Goal: Task Accomplishment & Management: Use online tool/utility

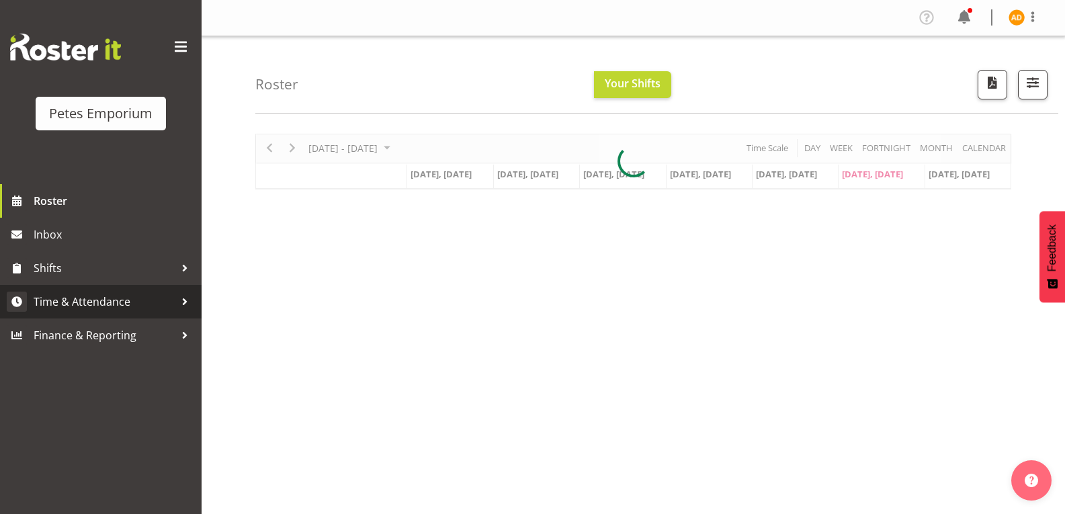
click at [151, 298] on span "Time & Attendance" at bounding box center [104, 302] width 141 height 20
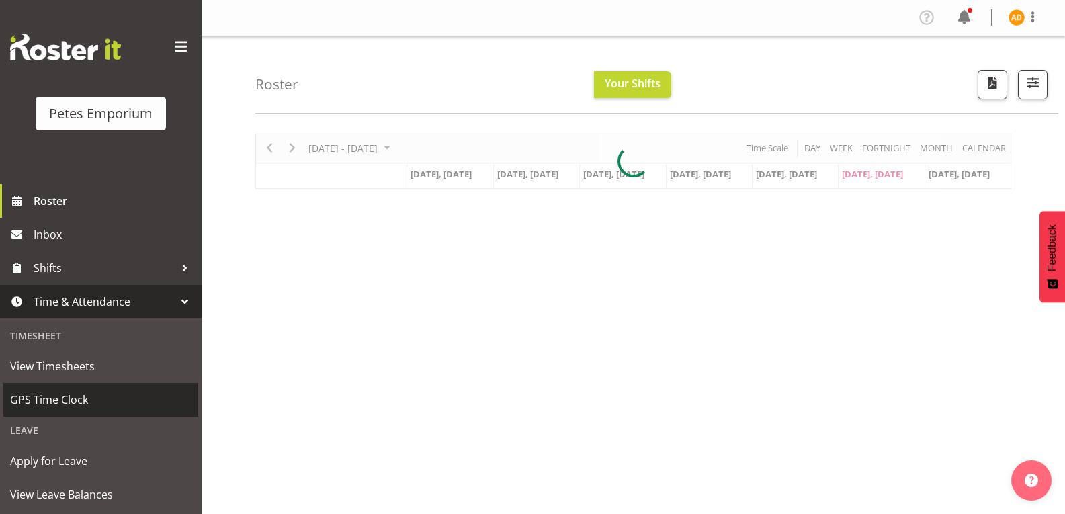
click at [136, 406] on span "GPS Time Clock" at bounding box center [100, 400] width 181 height 20
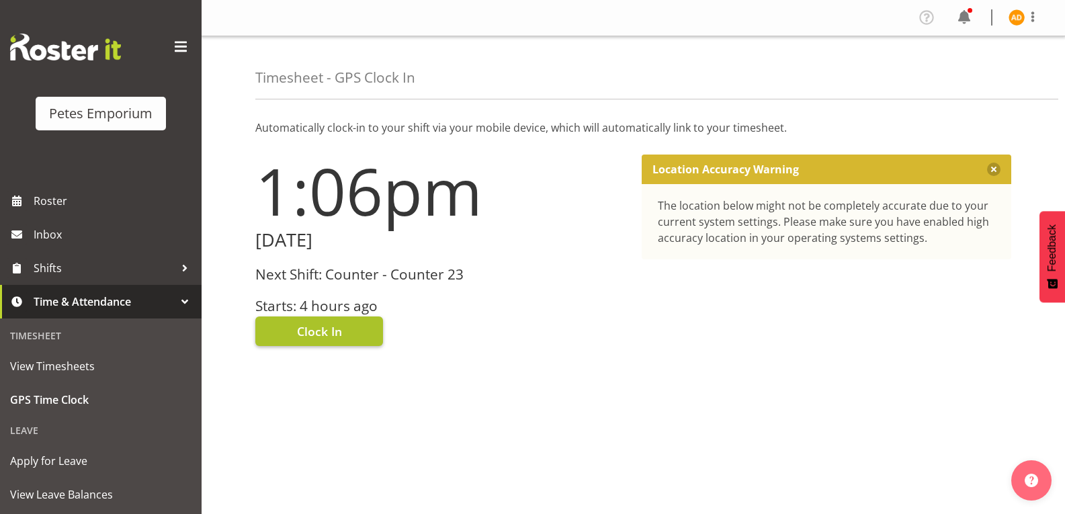
click at [337, 332] on span "Clock In" at bounding box center [319, 330] width 45 height 17
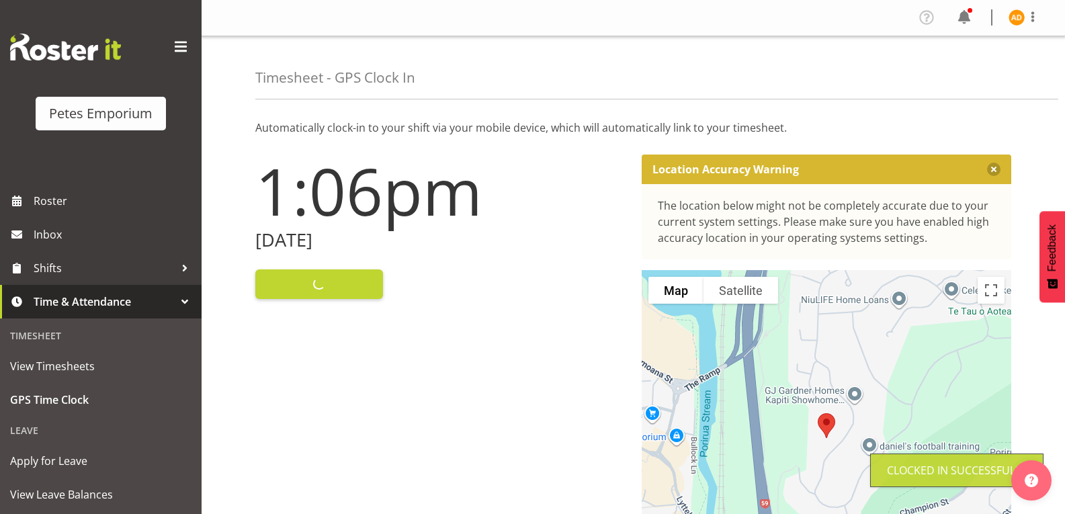
click at [1018, 19] on img at bounding box center [1016, 17] width 16 height 16
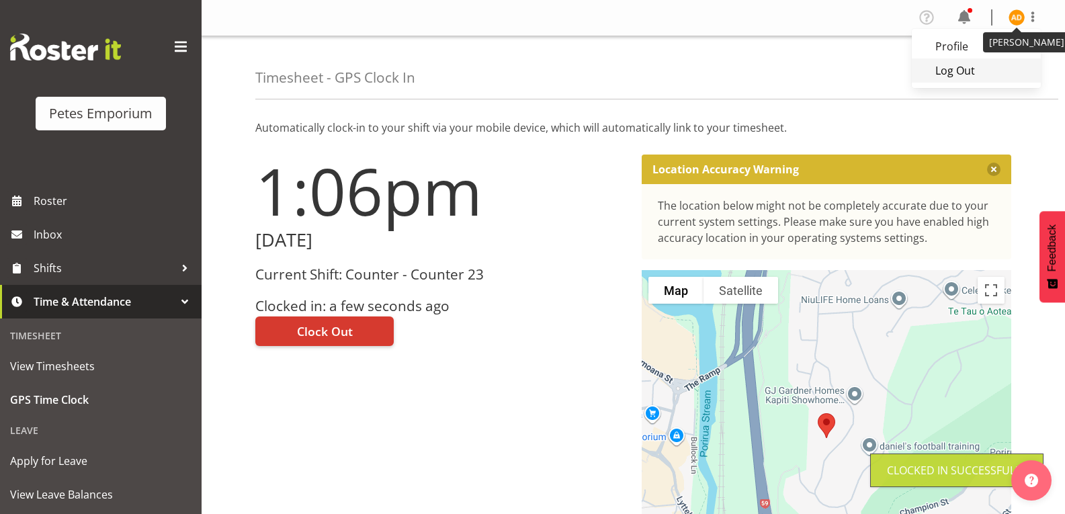
click at [969, 74] on link "Log Out" at bounding box center [975, 70] width 129 height 24
